Goal: Task Accomplishment & Management: Manage account settings

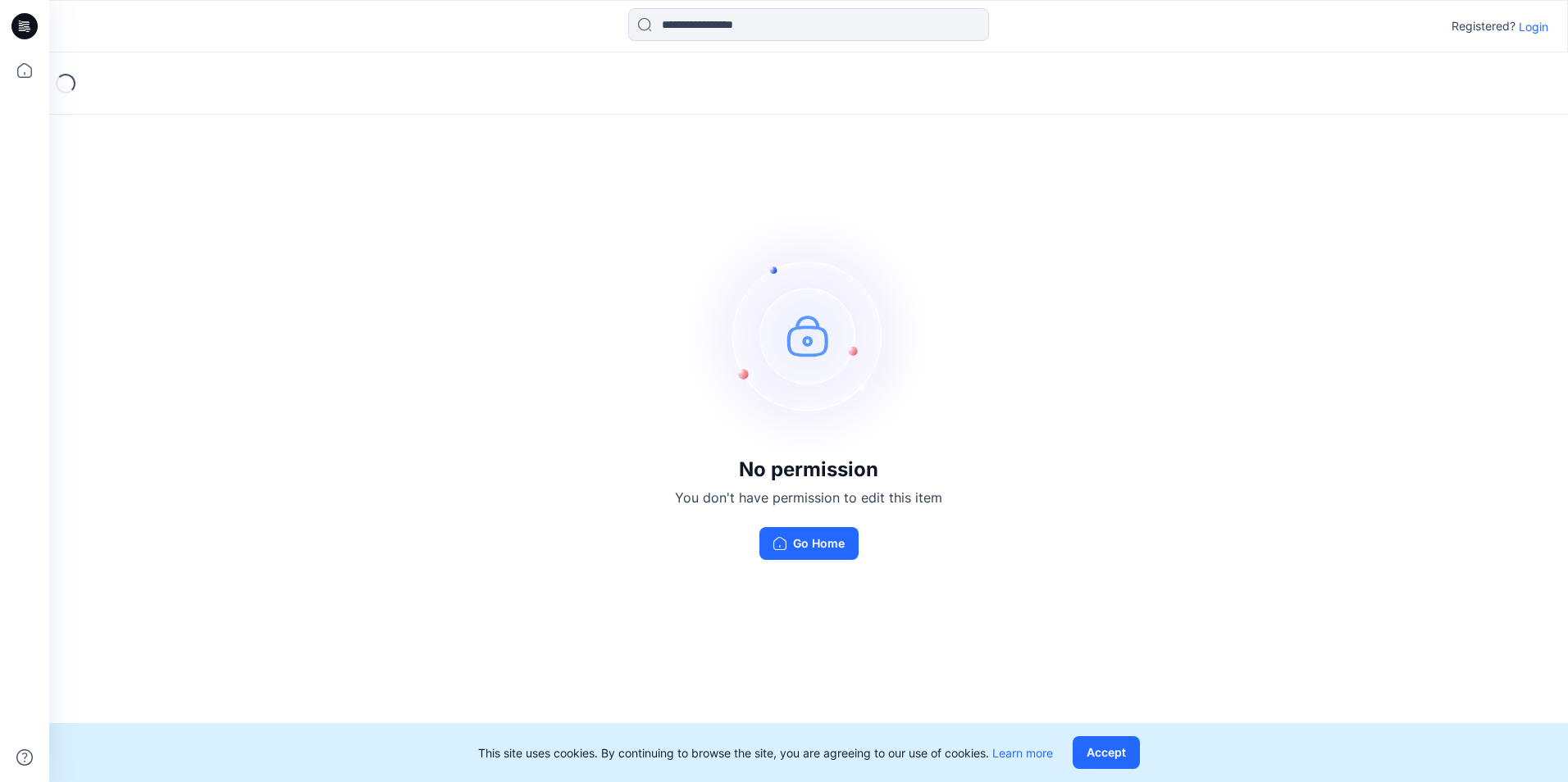
click at [1535, 24] on p "Login" at bounding box center [1533, 27] width 30 height 17
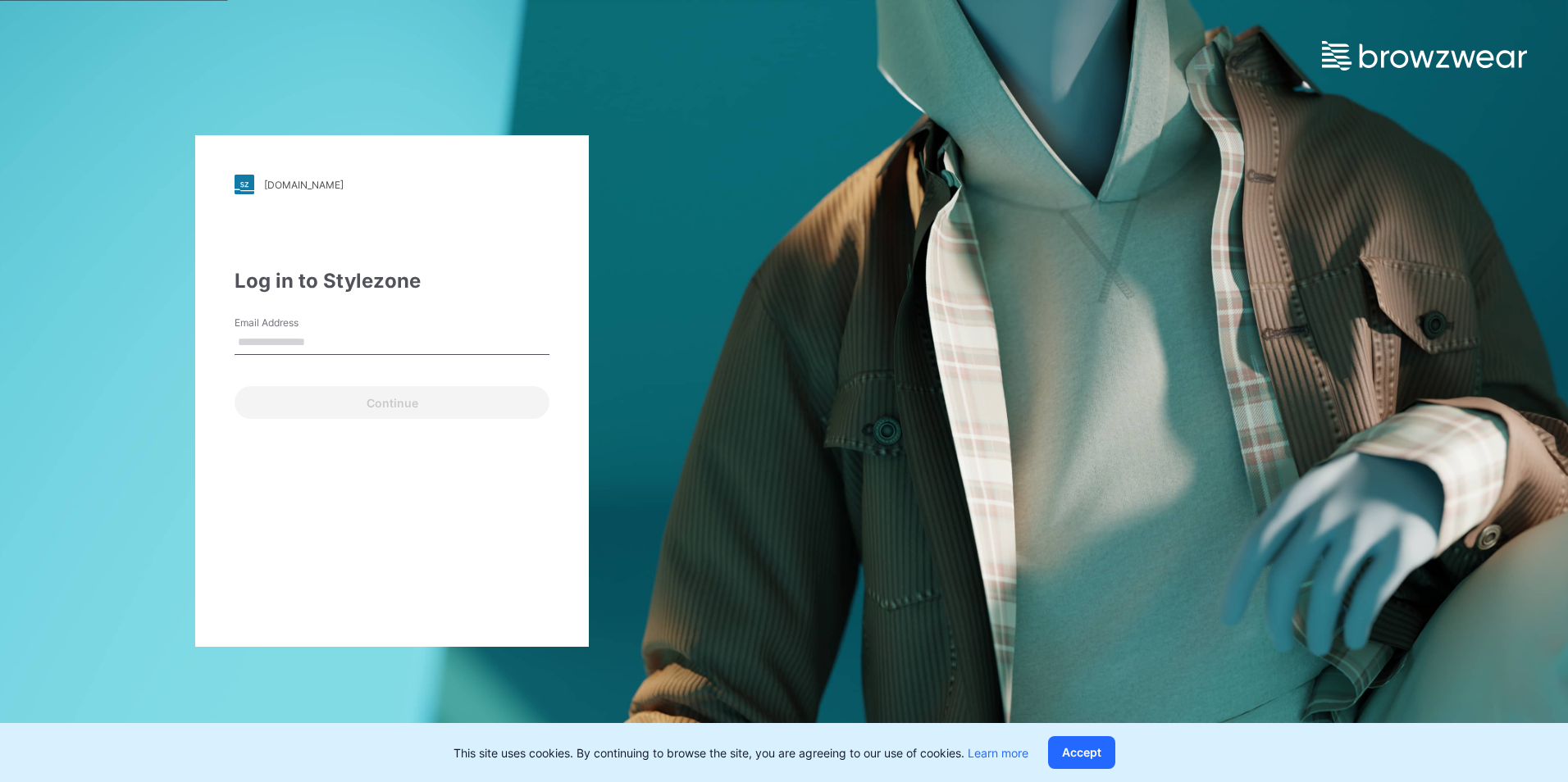
click at [400, 329] on div "Email Address" at bounding box center [392, 339] width 315 height 49
click at [381, 339] on input "Email Address" at bounding box center [392, 343] width 315 height 25
click at [347, 343] on input "Email Address" at bounding box center [392, 343] width 315 height 25
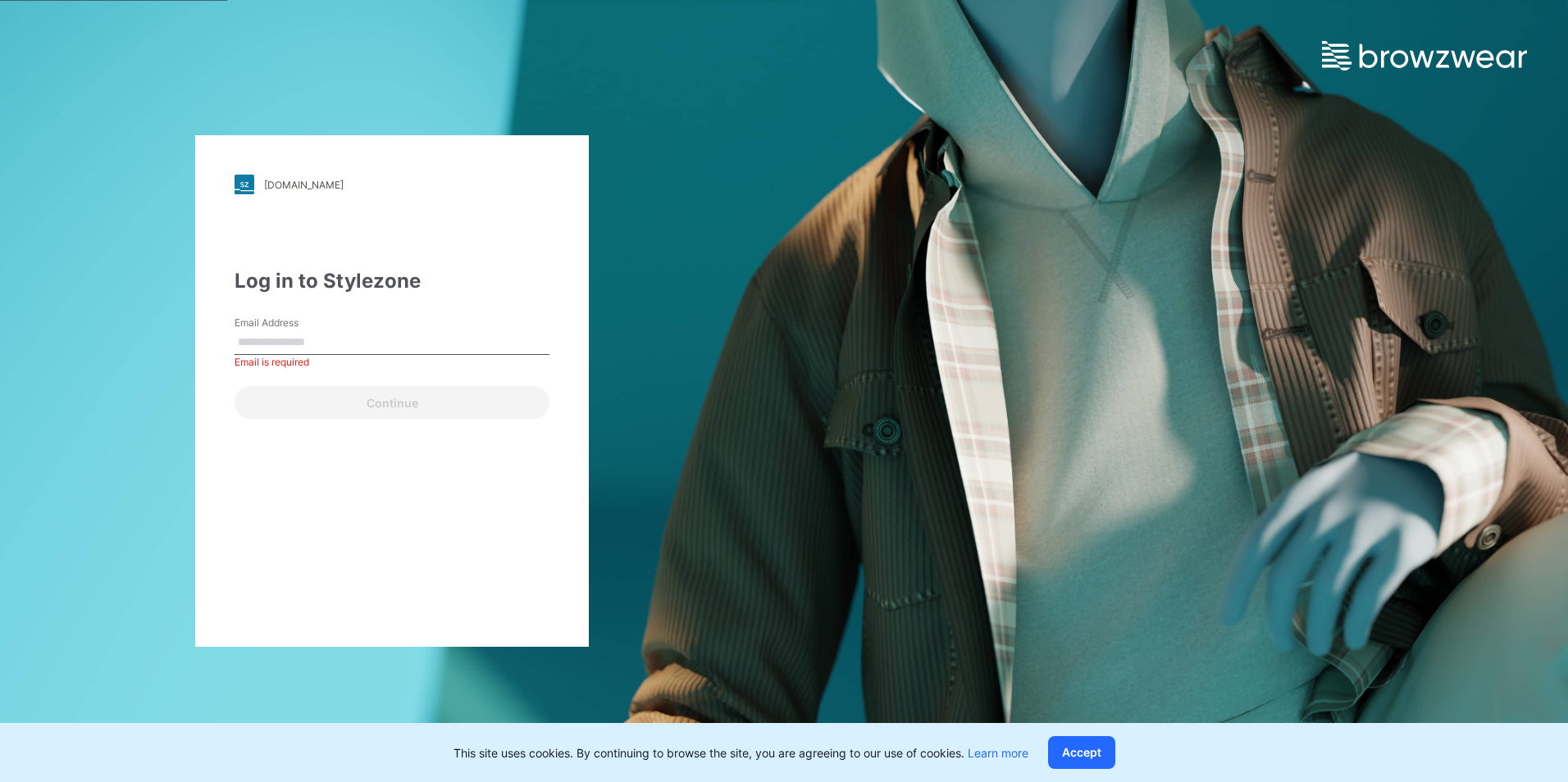
click at [482, 249] on div "walmart.stylezone.com Loading... Log in to Stylezone Email Address Email is req…" at bounding box center [392, 391] width 393 height 512
